Goal: Task Accomplishment & Management: Manage account settings

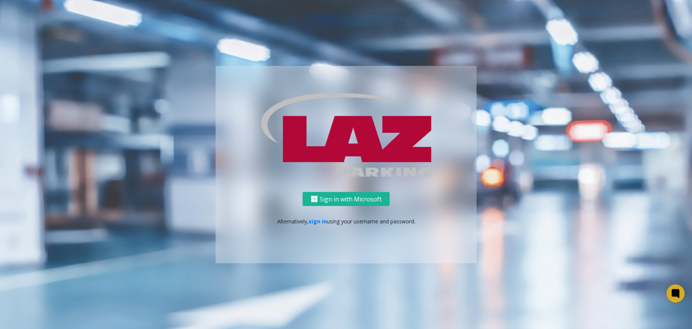
click at [326, 220] on p "Alternatively, sign in using your username and password." at bounding box center [346, 221] width 246 height 8
click at [322, 221] on link "sign in" at bounding box center [318, 220] width 18 height 7
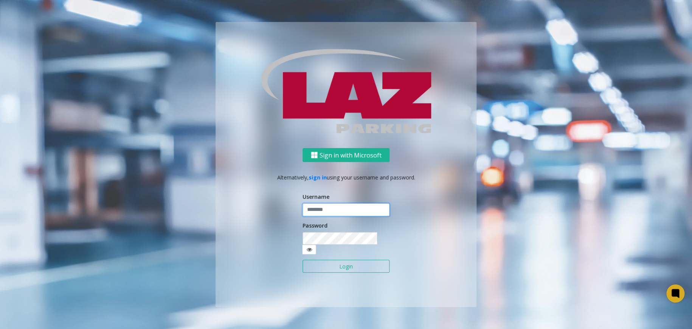
click at [329, 216] on input "text" at bounding box center [346, 209] width 87 height 13
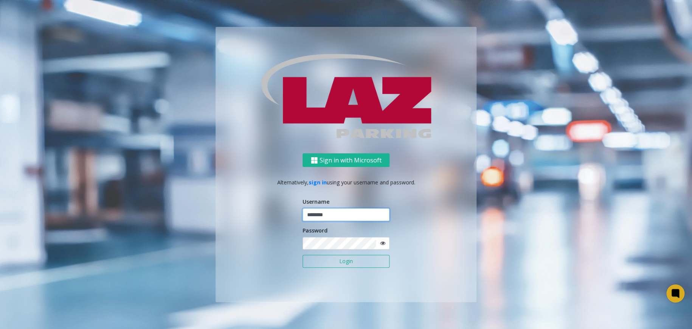
type input "********"
click at [348, 262] on button "Login" at bounding box center [346, 260] width 87 height 13
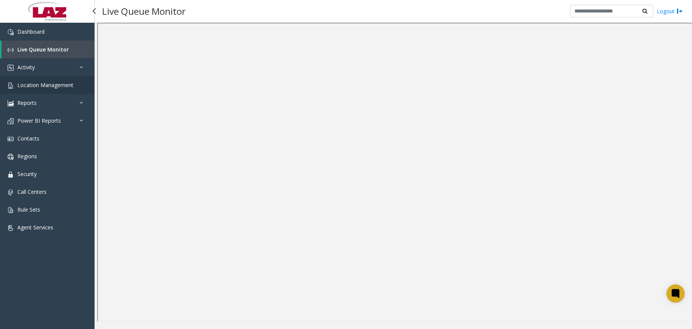
click at [79, 87] on link "Location Management" at bounding box center [47, 85] width 95 height 18
click at [78, 102] on link "Reports" at bounding box center [47, 103] width 95 height 18
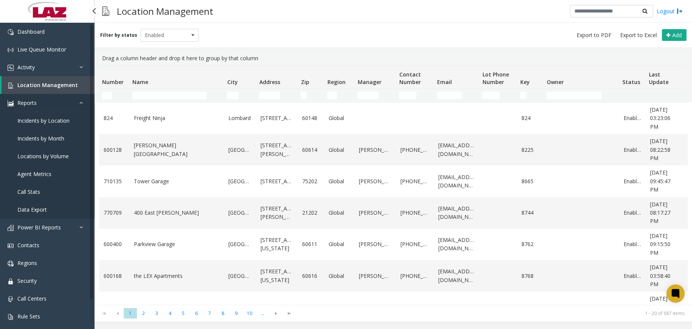
click at [78, 102] on link "Reports" at bounding box center [47, 103] width 95 height 18
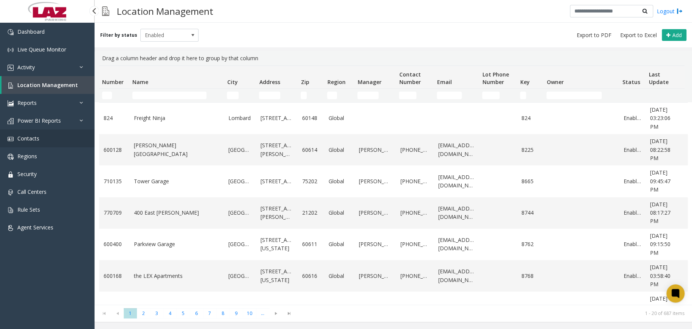
click at [61, 140] on link "Contacts" at bounding box center [47, 138] width 95 height 18
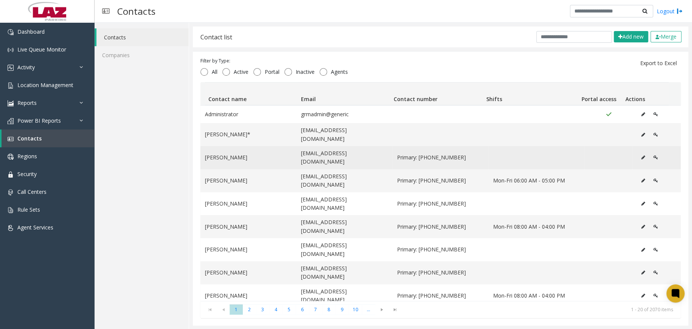
click at [653, 155] on icon "Data table" at bounding box center [655, 157] width 5 height 5
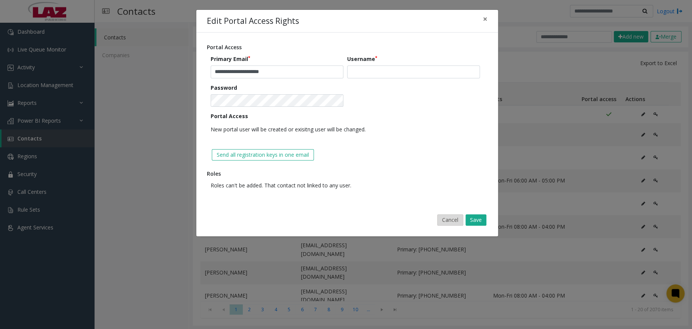
click at [451, 218] on button "Cancel" at bounding box center [450, 219] width 26 height 11
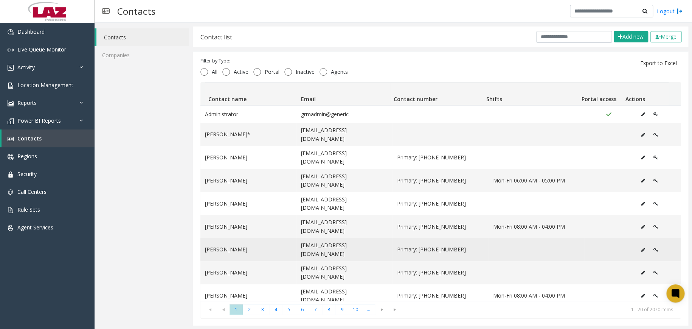
click at [653, 247] on icon "Data table" at bounding box center [655, 249] width 5 height 5
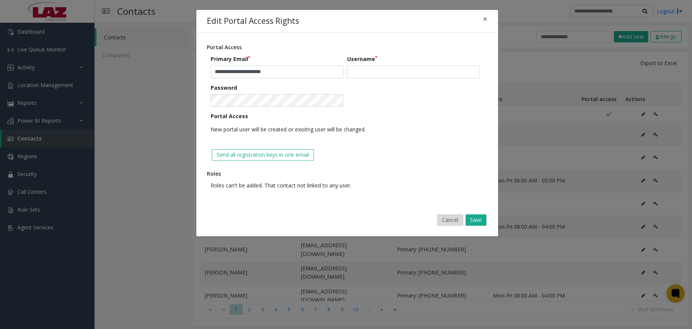
click at [444, 221] on button "Cancel" at bounding box center [450, 219] width 26 height 11
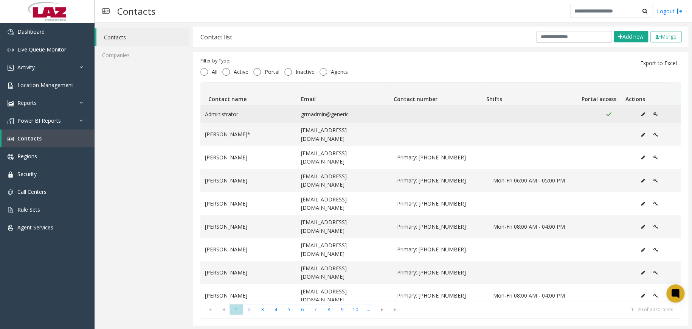
click at [653, 114] on icon "Data table" at bounding box center [655, 114] width 5 height 5
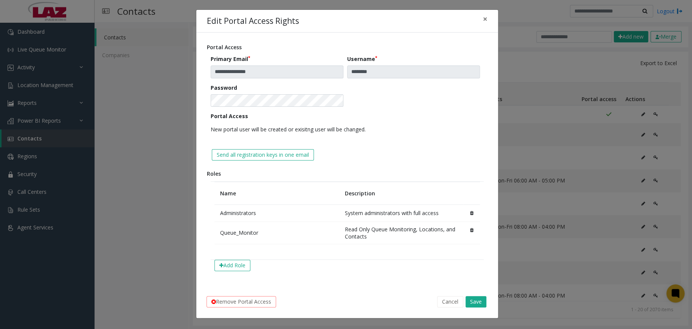
drag, startPoint x: 445, startPoint y: 302, endPoint x: 486, endPoint y: 242, distance: 72.6
click at [445, 301] on button "Cancel" at bounding box center [450, 301] width 26 height 11
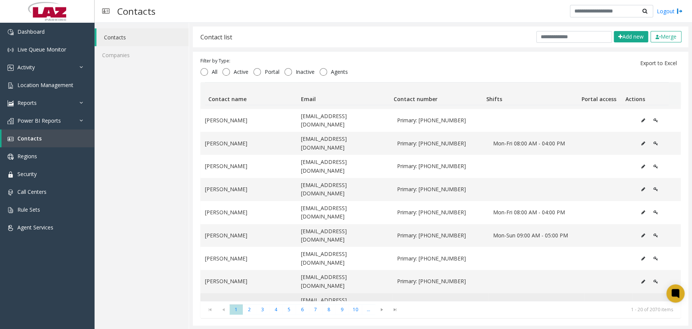
scroll to position [163, 0]
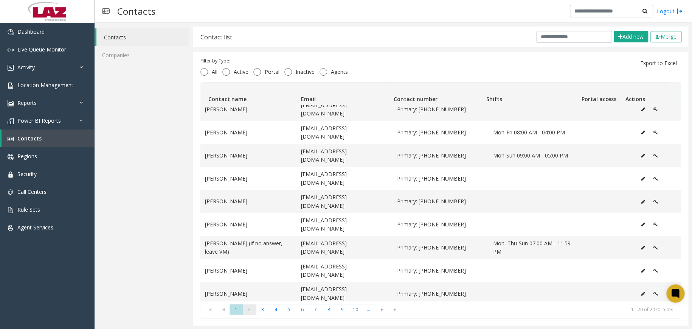
click at [252, 310] on span "2" at bounding box center [249, 309] width 13 height 10
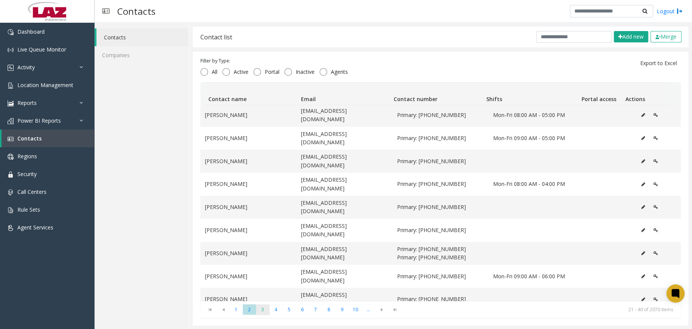
click at [262, 307] on span "3" at bounding box center [262, 309] width 13 height 10
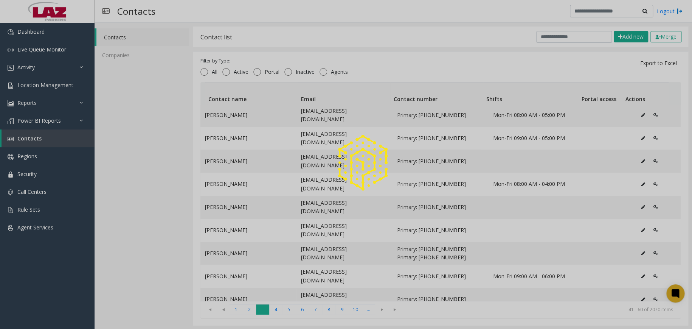
scroll to position [0, 0]
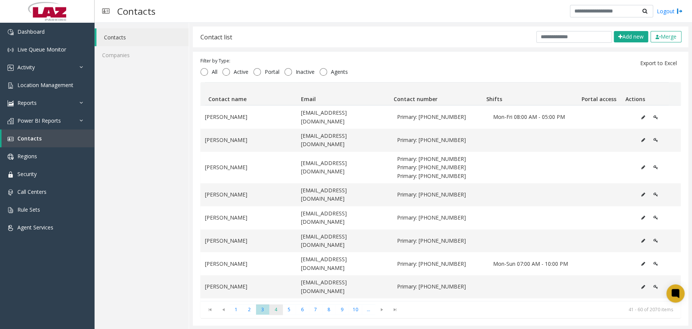
click at [275, 312] on span "4" at bounding box center [275, 309] width 13 height 10
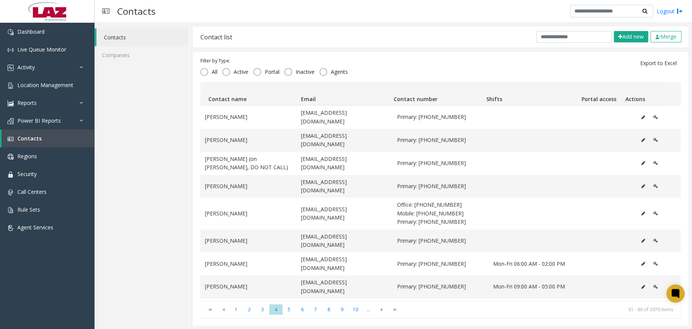
click at [591, 100] on th "Portal access" at bounding box center [599, 93] width 47 height 23
click at [592, 99] on th "Portal access" at bounding box center [599, 93] width 47 height 23
click at [297, 307] on span "6" at bounding box center [302, 309] width 13 height 10
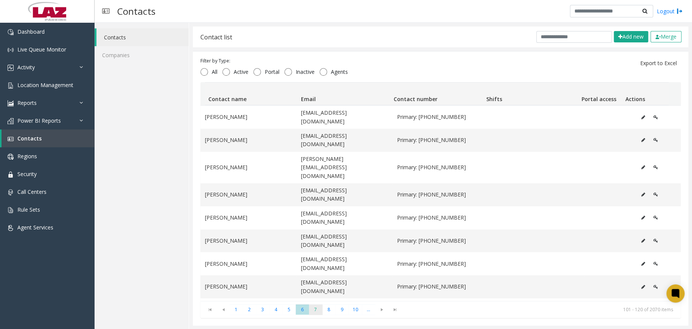
click at [319, 309] on span "7" at bounding box center [315, 309] width 13 height 10
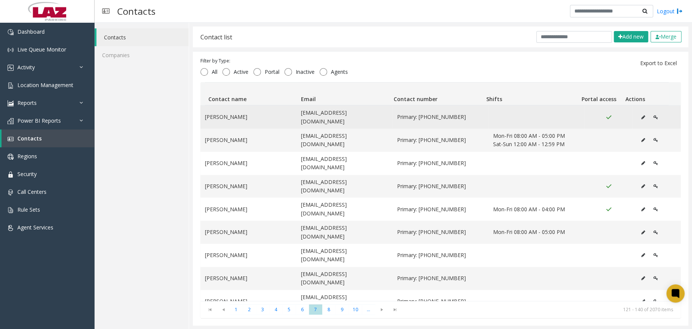
click at [653, 115] on icon "Data table" at bounding box center [655, 117] width 5 height 5
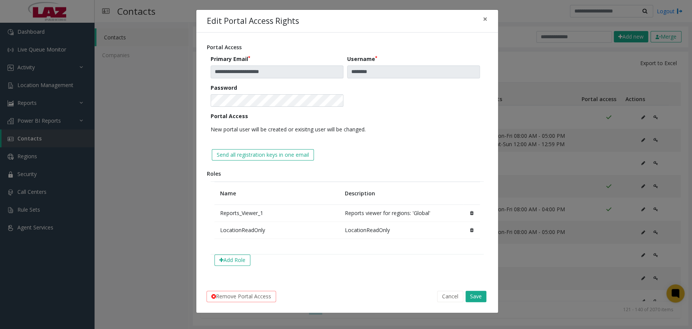
drag, startPoint x: 445, startPoint y: 294, endPoint x: 591, endPoint y: 206, distance: 169.8
click at [446, 295] on button "Cancel" at bounding box center [450, 295] width 26 height 11
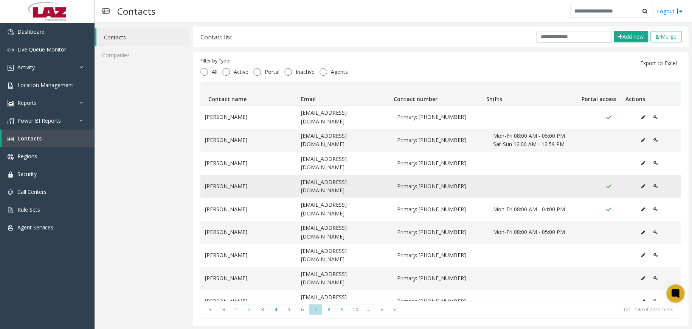
click at [641, 184] on icon "Data table" at bounding box center [643, 186] width 4 height 5
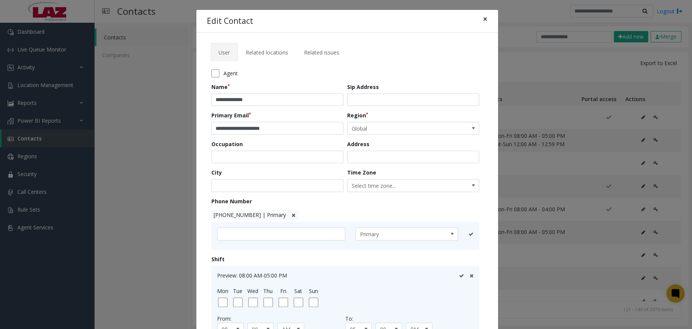
click at [483, 19] on span "×" at bounding box center [485, 19] width 5 height 11
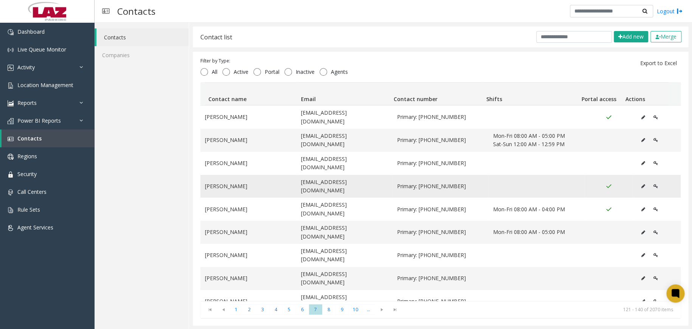
click at [653, 184] on icon "Data table" at bounding box center [655, 186] width 5 height 5
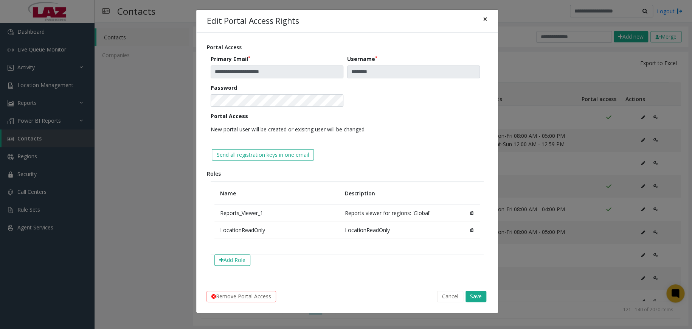
click at [487, 18] on span "×" at bounding box center [485, 19] width 5 height 11
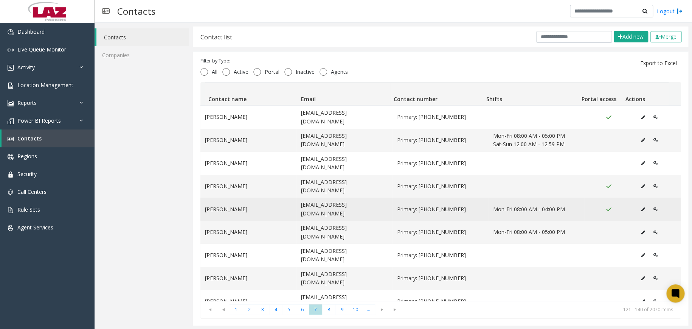
click at [653, 207] on icon "Data table" at bounding box center [655, 209] width 5 height 5
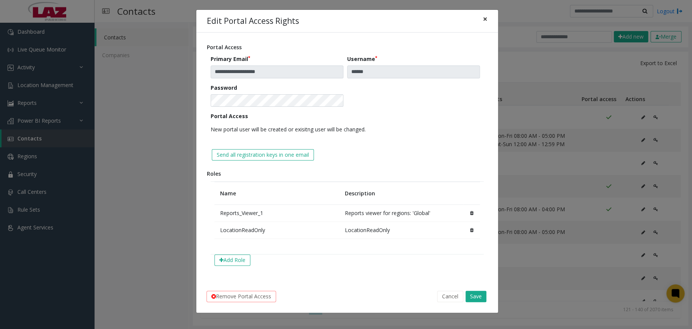
click at [488, 21] on button "×" at bounding box center [485, 19] width 15 height 19
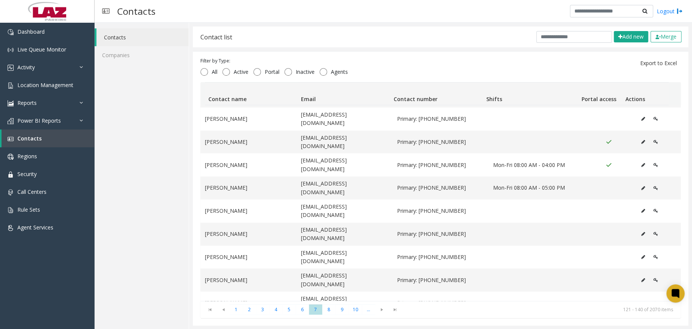
scroll to position [158, 0]
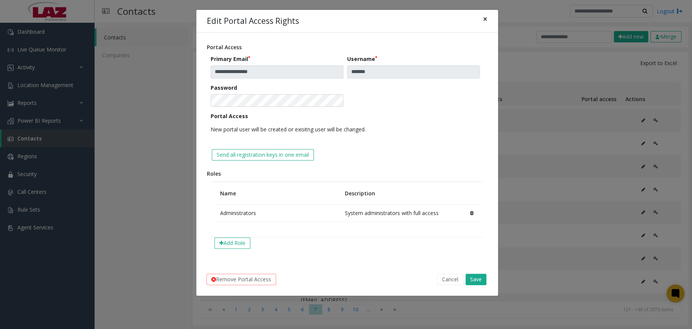
drag, startPoint x: 488, startPoint y: 19, endPoint x: 493, endPoint y: 35, distance: 16.6
click at [488, 19] on button "×" at bounding box center [485, 19] width 15 height 19
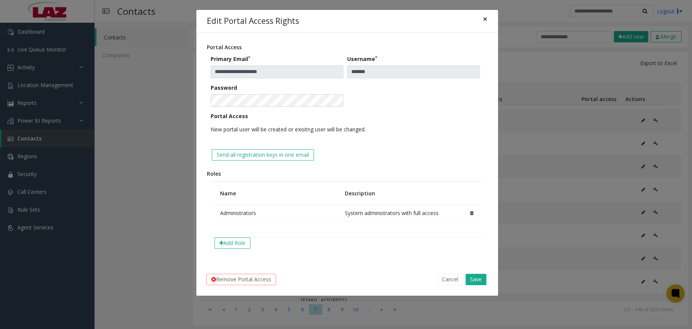
click at [490, 23] on button "×" at bounding box center [485, 19] width 15 height 19
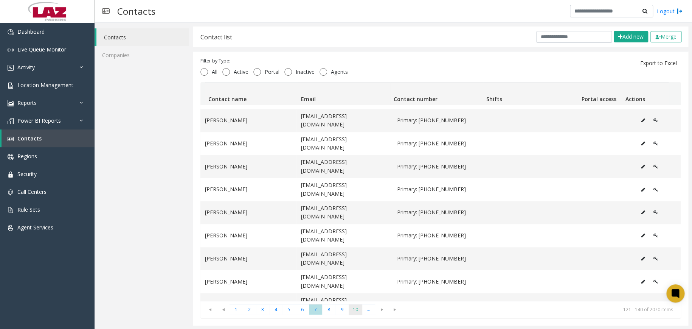
click at [351, 309] on span "10" at bounding box center [355, 309] width 13 height 10
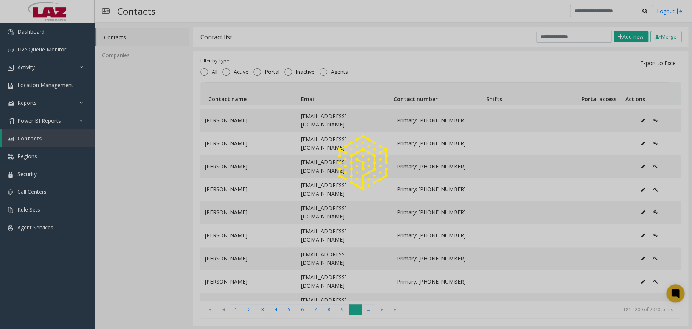
scroll to position [0, 0]
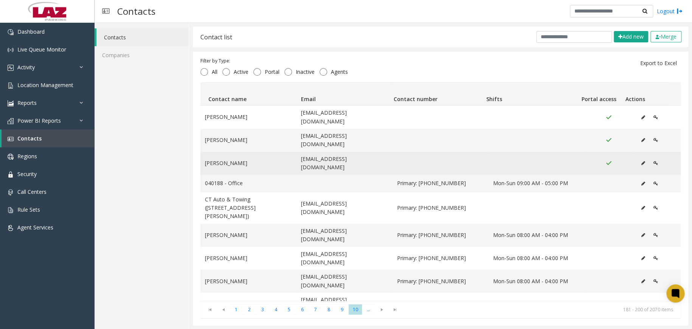
click at [641, 161] on icon "Data table" at bounding box center [643, 163] width 4 height 5
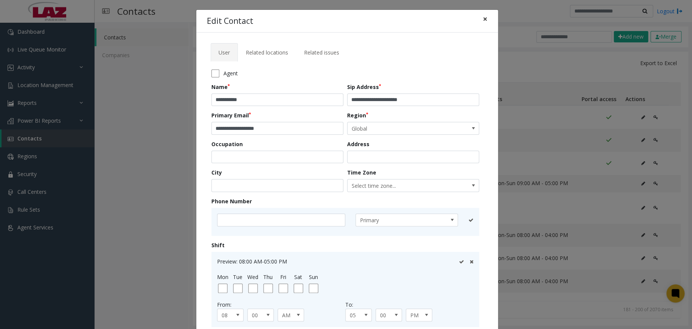
click at [478, 17] on button "×" at bounding box center [485, 19] width 15 height 19
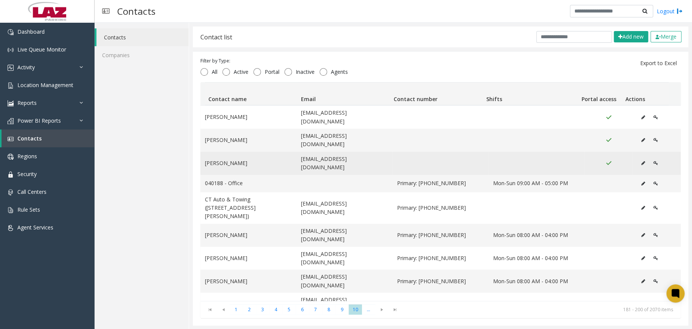
click at [649, 157] on button "Data table" at bounding box center [655, 162] width 13 height 11
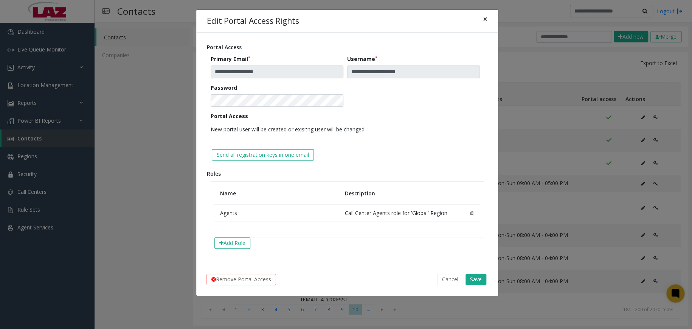
click at [485, 20] on span "×" at bounding box center [485, 19] width 5 height 11
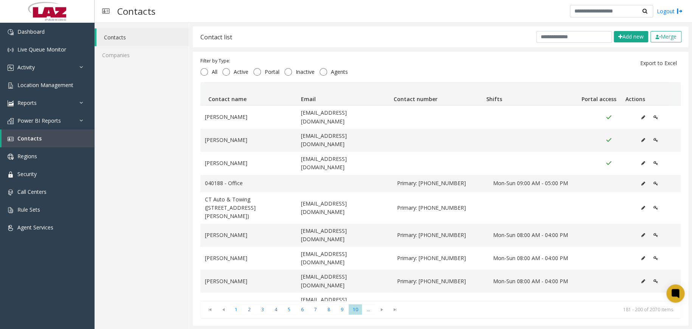
click at [653, 115] on icon "Data table" at bounding box center [655, 117] width 5 height 5
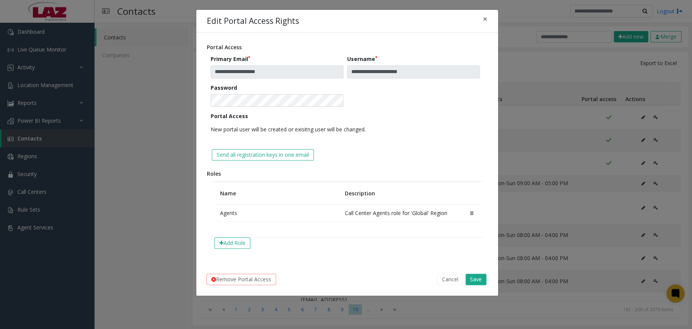
click at [490, 29] on div "Edit Portal Access Rights ×" at bounding box center [347, 21] width 302 height 23
click at [484, 21] on span "×" at bounding box center [485, 19] width 5 height 11
